Goal: Transaction & Acquisition: Purchase product/service

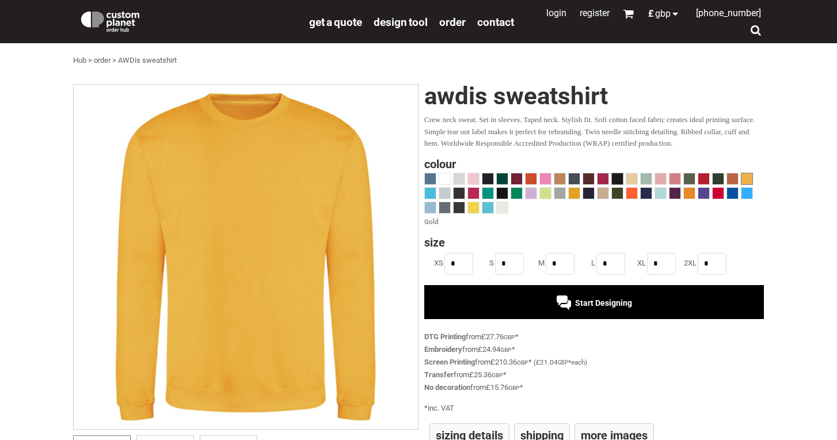
click at [616, 177] on span at bounding box center [617, 178] width 11 height 11
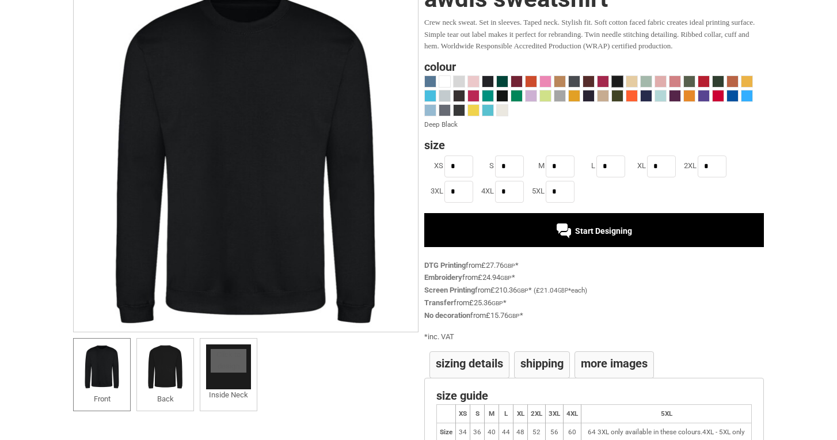
scroll to position [101, 0]
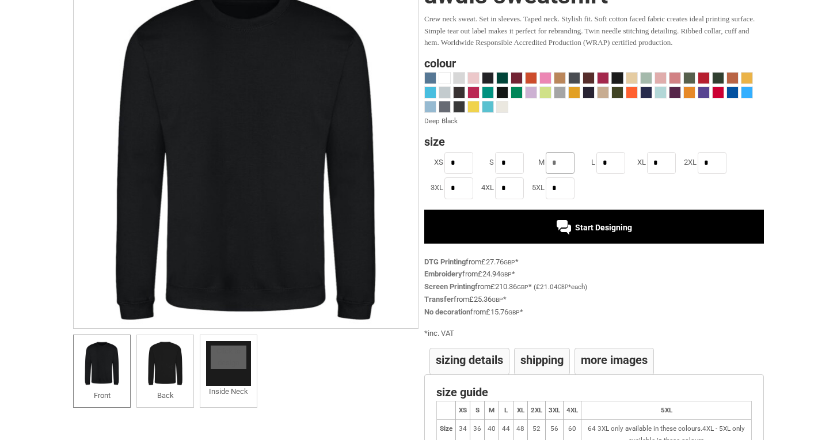
click at [562, 163] on input "*" at bounding box center [560, 163] width 29 height 22
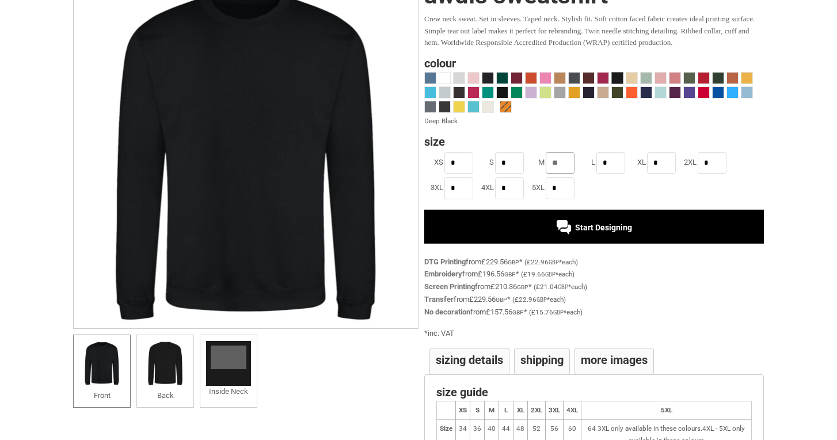
type input "**"
type input "*"
click at [670, 263] on div "DTG Printing from £573.90 GBP * ( £22.96 GBP * each)" at bounding box center [594, 262] width 340 height 13
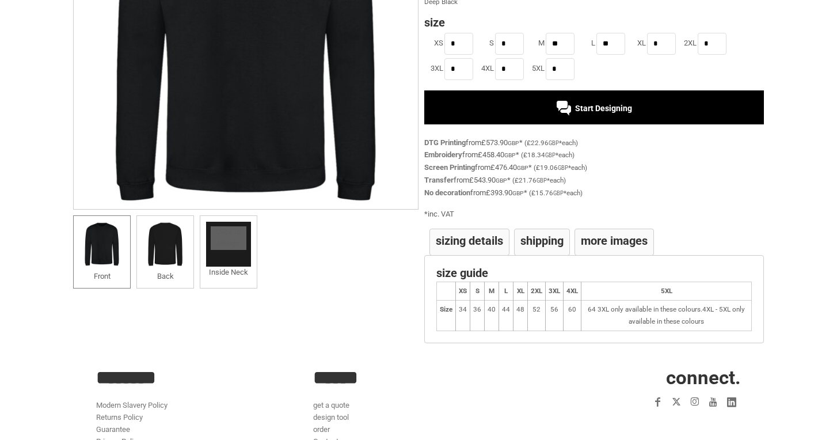
scroll to position [204, 0]
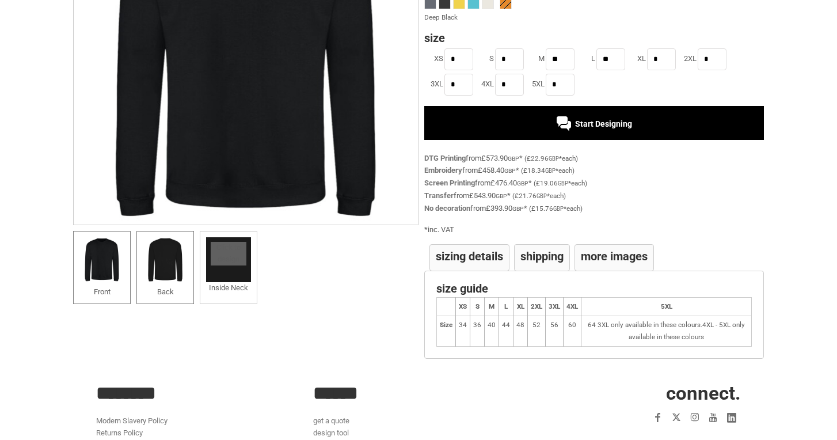
click at [189, 269] on li "Back" at bounding box center [165, 268] width 58 height 74
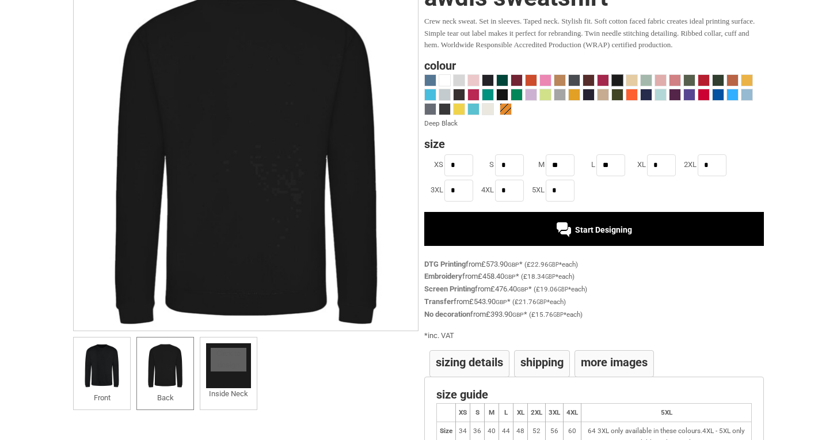
scroll to position [107, 0]
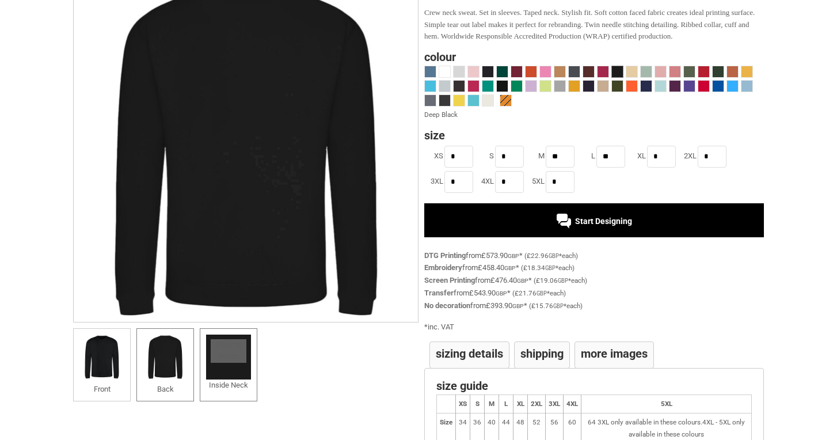
click at [235, 361] on div at bounding box center [228, 356] width 45 height 45
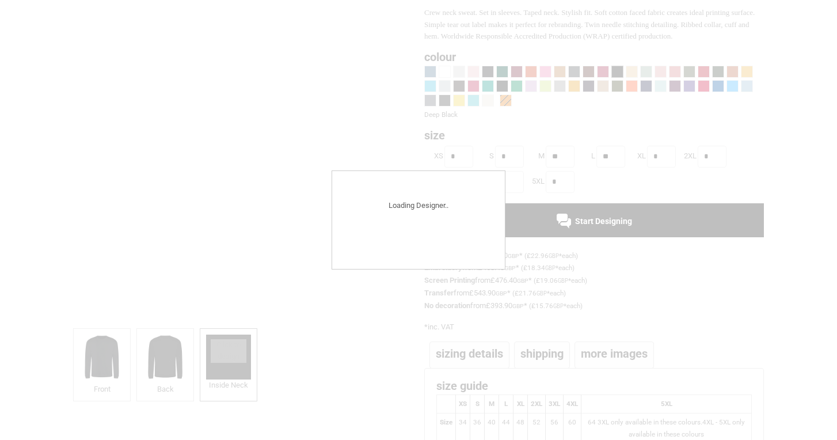
scroll to position [83, 0]
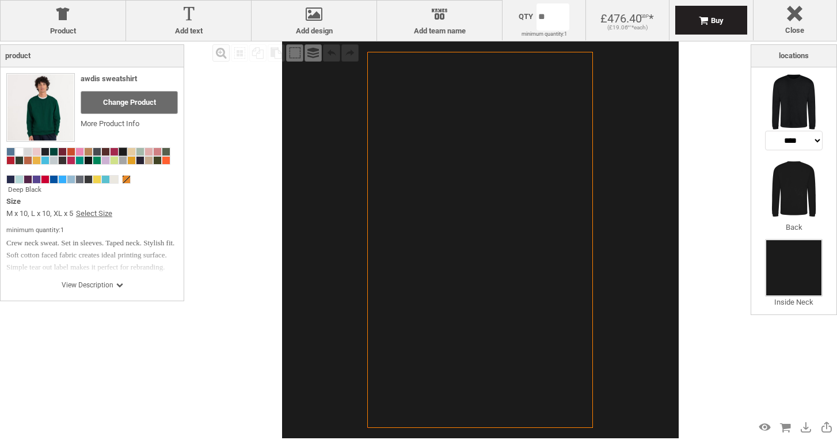
click at [799, 272] on div at bounding box center [793, 267] width 55 height 55
click at [789, 176] on img at bounding box center [794, 189] width 58 height 58
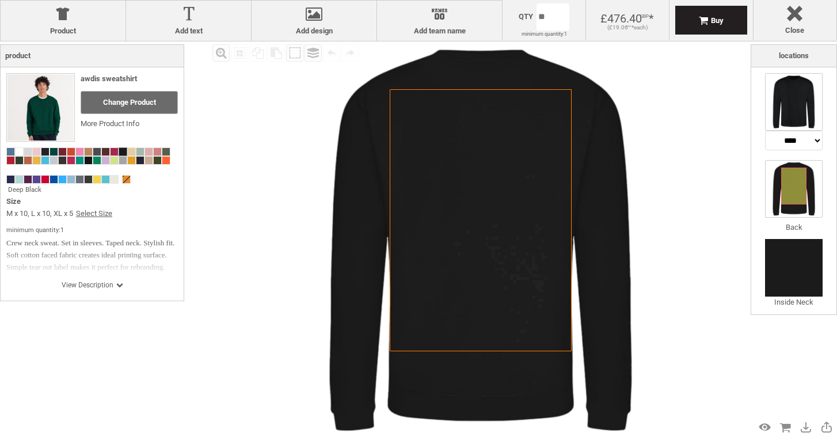
click at [780, 82] on img at bounding box center [794, 102] width 58 height 58
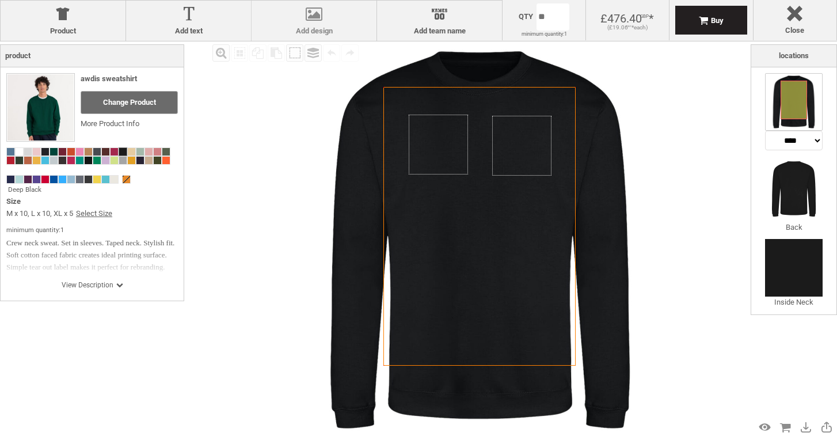
click at [318, 29] on label "Add design" at bounding box center [313, 30] width 113 height 9
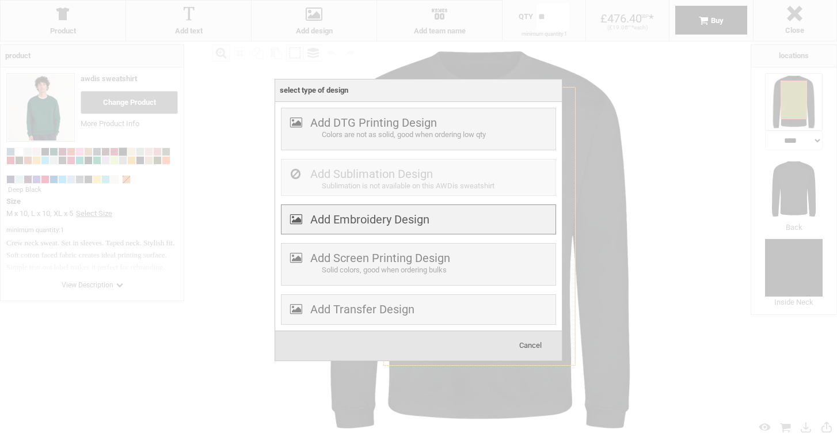
click at [346, 217] on label "Add Embroidery Design" at bounding box center [369, 219] width 119 height 14
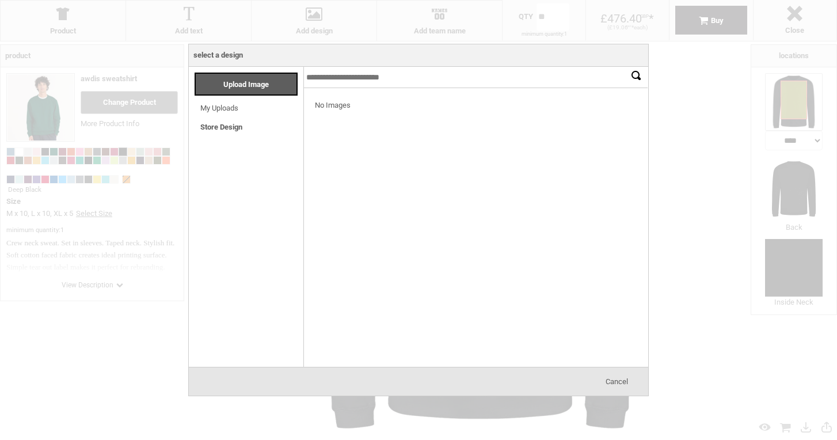
click at [230, 124] on link "Store Design" at bounding box center [221, 127] width 42 height 9
click at [226, 106] on link "My Uploads" at bounding box center [219, 108] width 38 height 9
click at [633, 79] on input "*******" at bounding box center [635, 75] width 17 height 17
click at [260, 90] on div "Upload Image" at bounding box center [245, 84] width 103 height 23
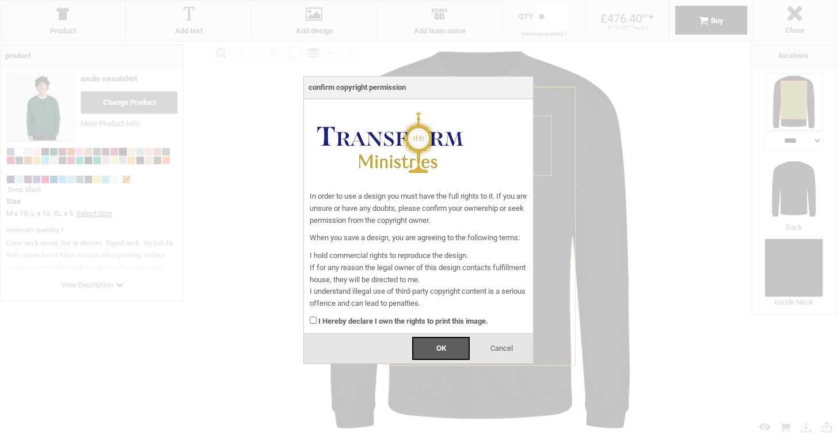
click at [316, 319] on div "I Hereby declare I own the rights to print this image." at bounding box center [419, 319] width 218 height 18
click at [444, 346] on span "OK" at bounding box center [441, 348] width 10 height 9
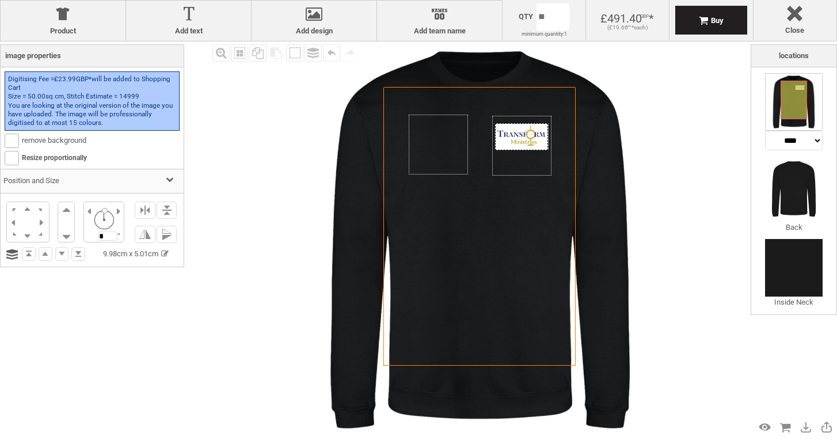
drag, startPoint x: 484, startPoint y: 106, endPoint x: 526, endPoint y: 143, distance: 55.5
click at [526, 143] on div at bounding box center [522, 136] width 54 height 27
click at [638, 145] on img at bounding box center [480, 239] width 396 height 396
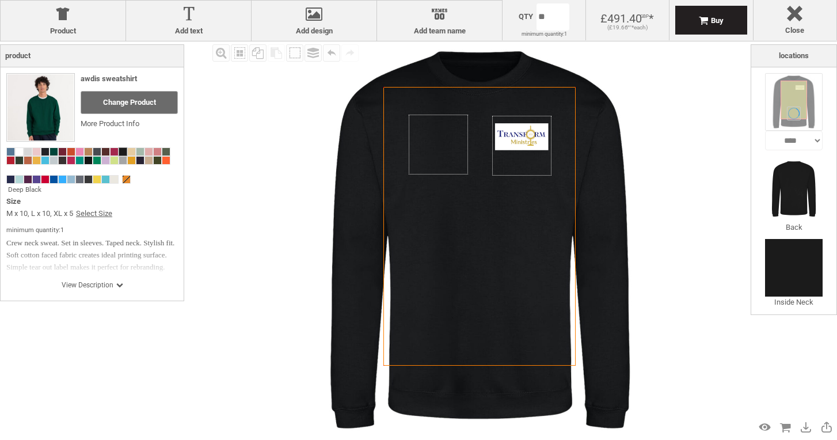
click at [299, 167] on img at bounding box center [480, 239] width 396 height 396
click at [527, 137] on div at bounding box center [522, 136] width 54 height 27
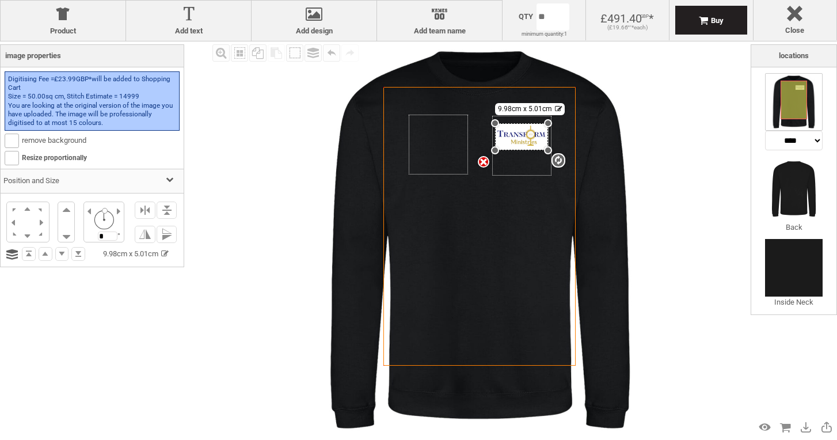
click at [527, 137] on div "settings 9.98cm x 5.01cm" at bounding box center [522, 136] width 54 height 27
drag, startPoint x: 548, startPoint y: 149, endPoint x: 563, endPoint y: 156, distance: 17.0
click at [563, 156] on div at bounding box center [560, 156] width 8 height 8
click at [651, 158] on img at bounding box center [480, 239] width 396 height 396
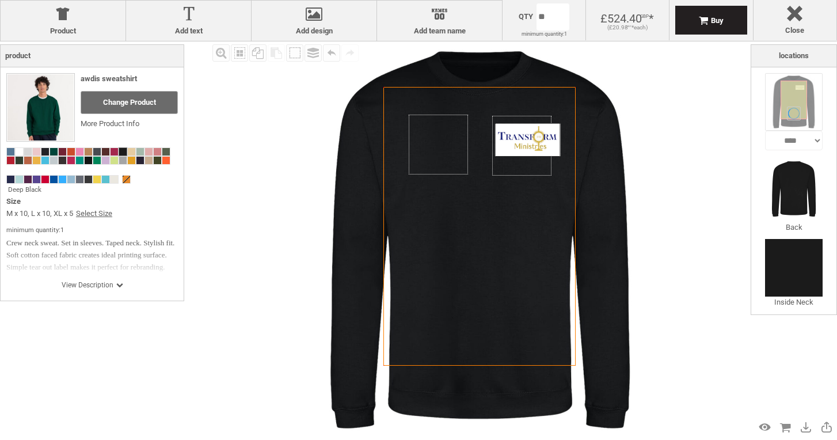
click at [651, 158] on img at bounding box center [480, 239] width 396 height 396
click at [795, 187] on img at bounding box center [794, 189] width 58 height 58
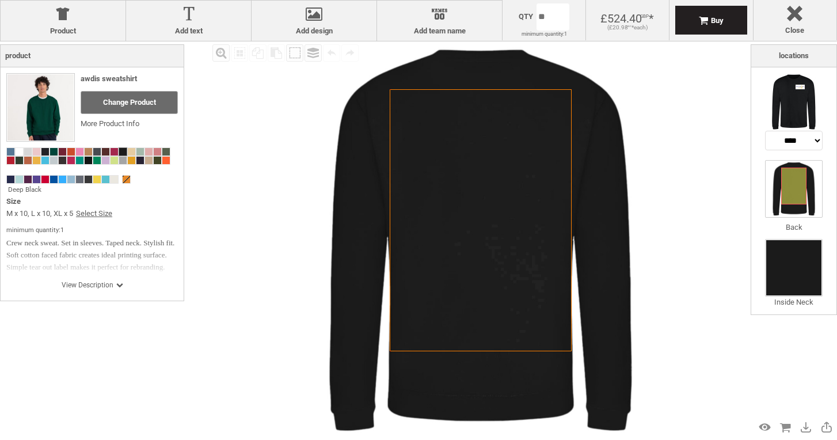
click at [785, 259] on div at bounding box center [793, 267] width 55 height 55
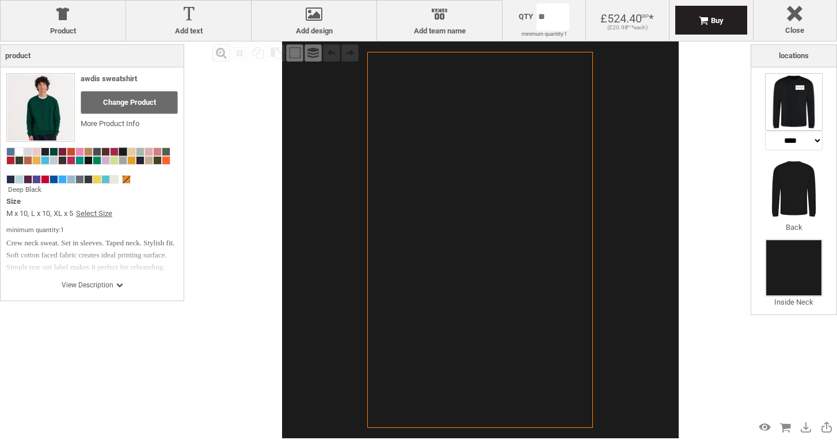
click at [798, 115] on img at bounding box center [794, 102] width 58 height 58
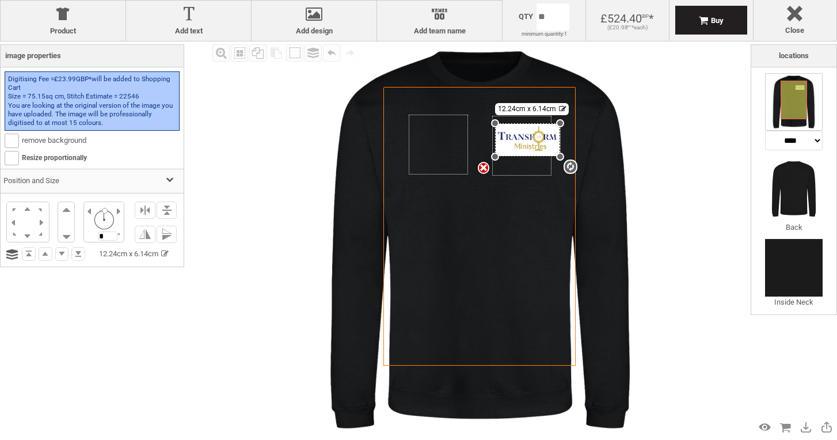
click at [622, 132] on img at bounding box center [480, 239] width 396 height 396
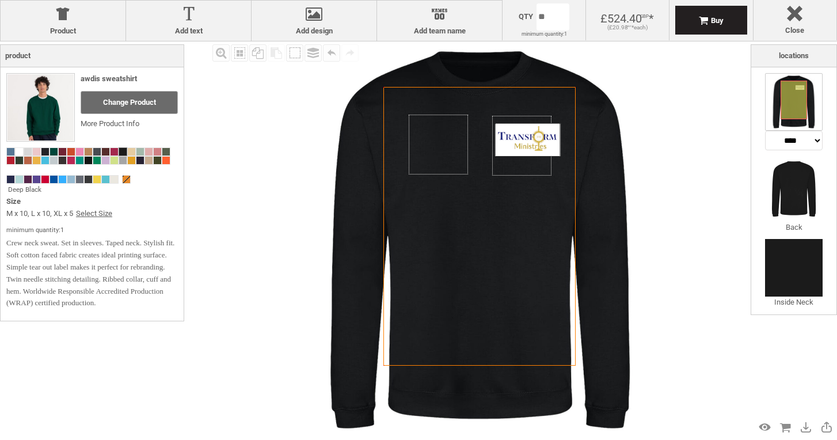
click at [269, 129] on div "Fill Background Zoom in Zoom out Select All Copy All Selected Paste Off On Grou…" at bounding box center [479, 239] width 541 height 396
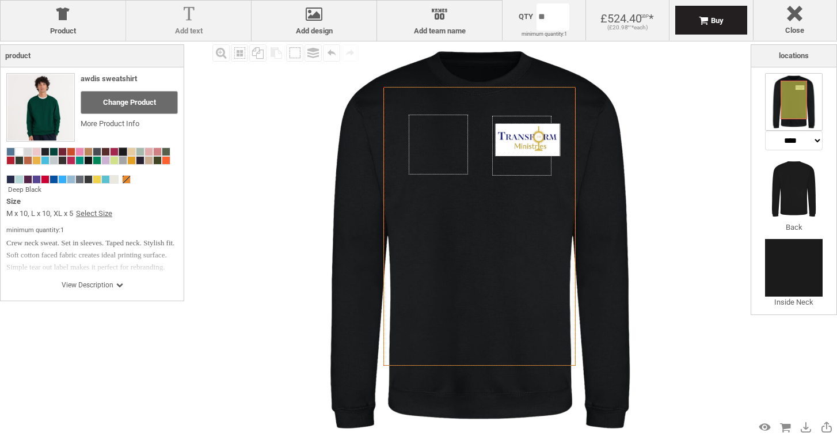
click at [189, 34] on label "Add text" at bounding box center [188, 30] width 113 height 9
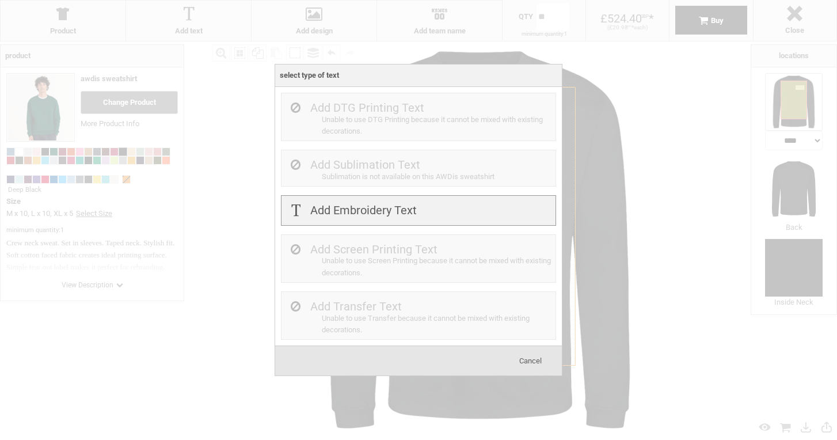
click at [400, 208] on label "Add Embroidery Text" at bounding box center [363, 210] width 106 height 14
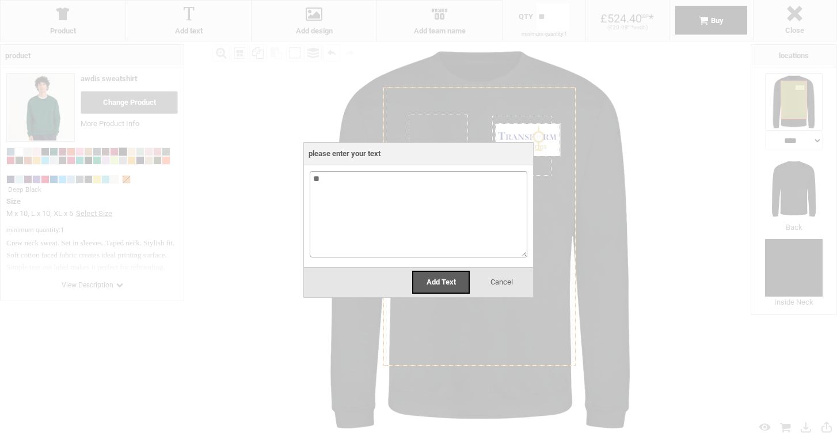
type textarea "*"
click at [344, 177] on textarea "**********" at bounding box center [419, 214] width 218 height 86
click at [413, 177] on textarea "**********" at bounding box center [419, 214] width 218 height 86
type textarea "**********"
click at [438, 279] on span "Add Text" at bounding box center [440, 281] width 29 height 9
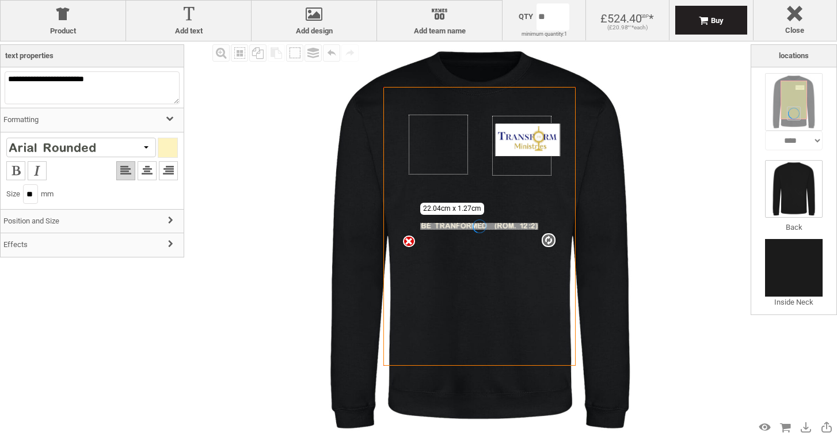
click at [796, 193] on img at bounding box center [794, 189] width 58 height 58
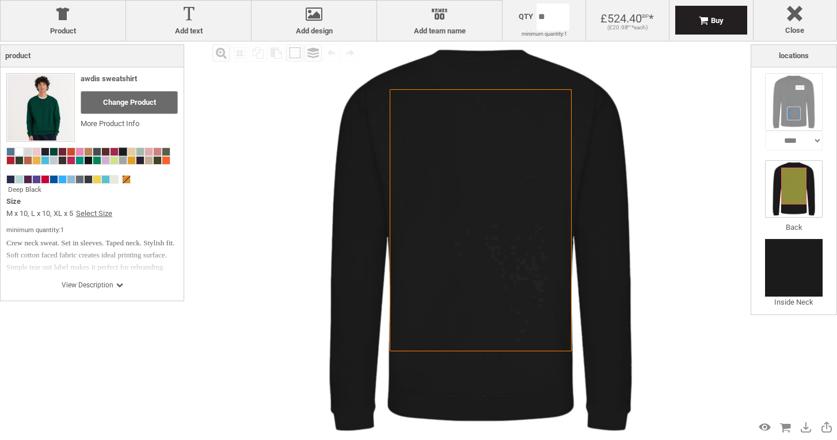
click at [794, 111] on img at bounding box center [794, 102] width 58 height 58
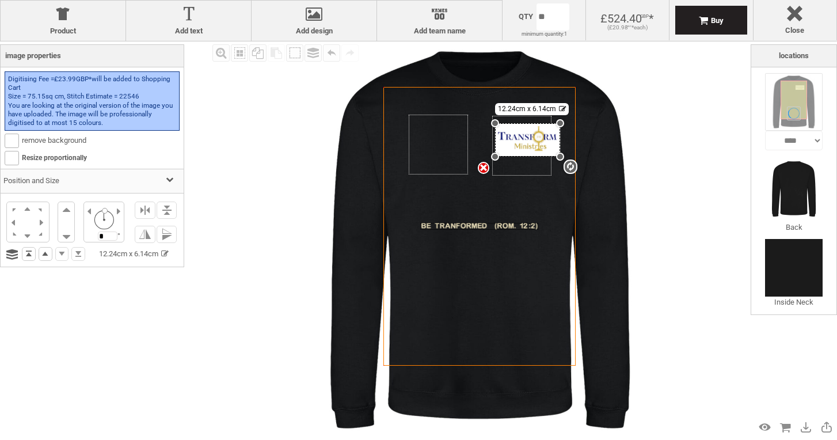
click at [467, 227] on div "Created with [PERSON_NAME] 2.1.2" at bounding box center [479, 226] width 118 height 7
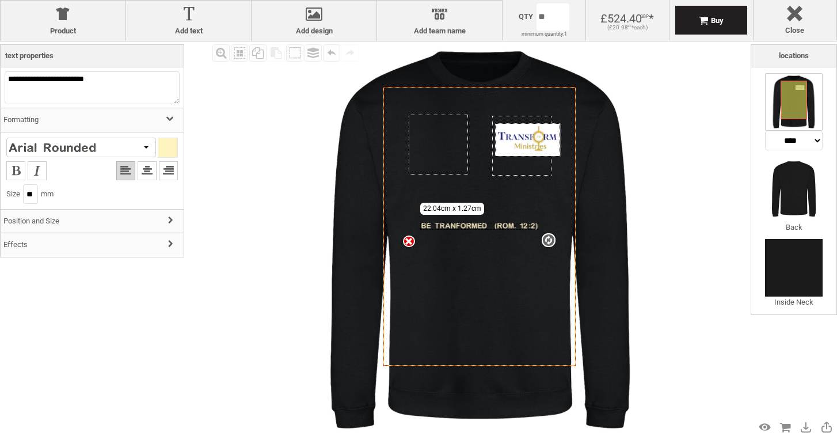
click at [472, 226] on div "Created with [PERSON_NAME] 2.1.2 settings 22.04cm x 1.27cm" at bounding box center [479, 226] width 118 height 7
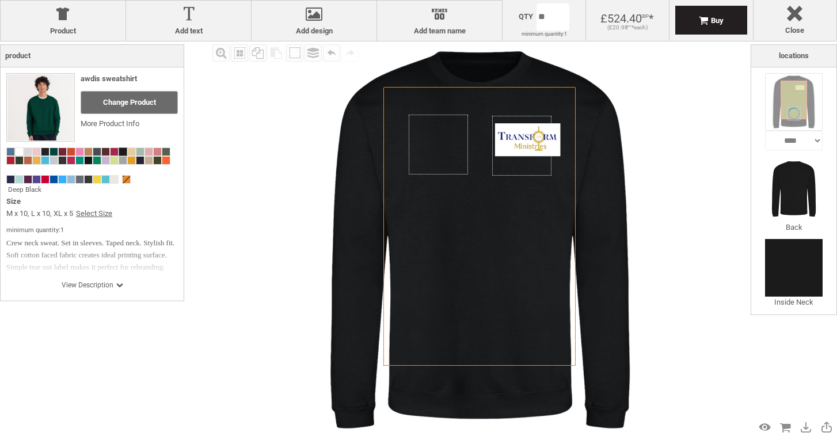
click at [530, 120] on div "Created with [PERSON_NAME] 2.1.2 Created with [PERSON_NAME] 2.1.2 Created with …" at bounding box center [480, 239] width 396 height 396
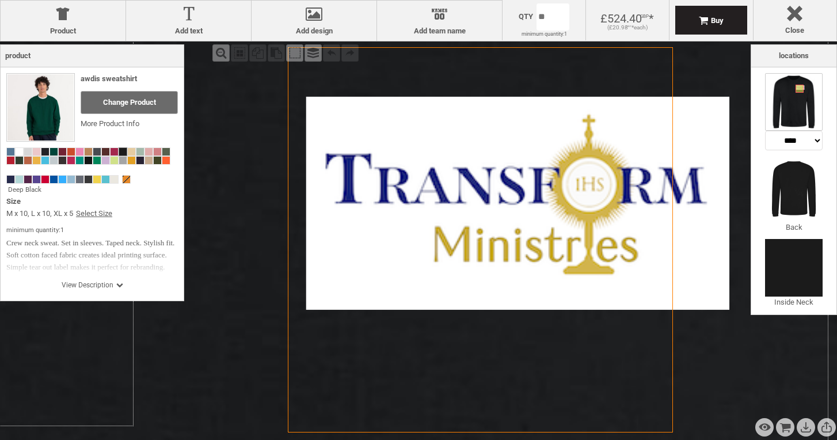
click at [523, 143] on icon "Created with [PERSON_NAME] 2.1.2" at bounding box center [480, 239] width 385 height 385
select select "*******"
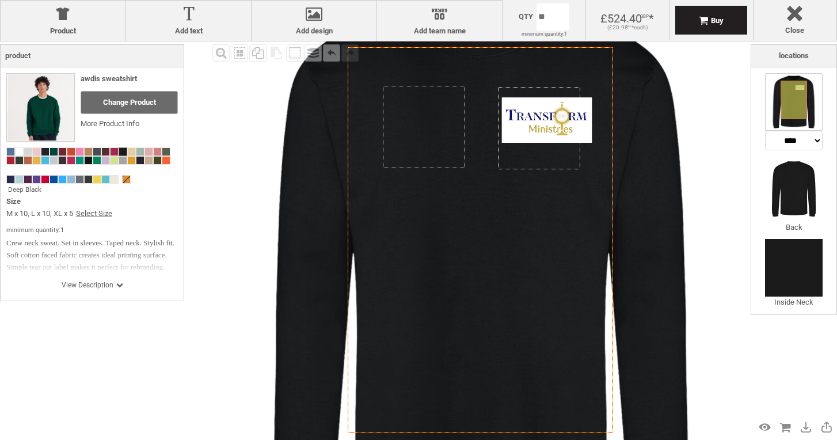
click at [275, 203] on div "Created with [PERSON_NAME] 2.1.2 Created with [PERSON_NAME] 2.1.2 Created with …" at bounding box center [481, 258] width 548 height 548
click at [527, 133] on div at bounding box center [547, 119] width 90 height 45
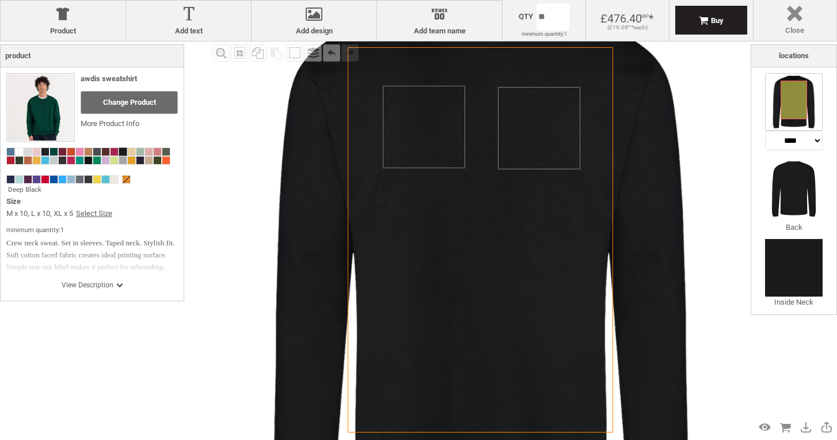
click at [794, 28] on label "Close" at bounding box center [794, 30] width 71 height 9
